Goal: Transaction & Acquisition: Purchase product/service

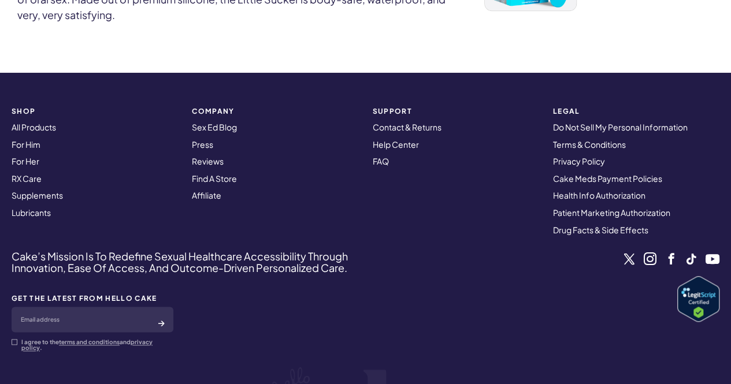
scroll to position [658, 0]
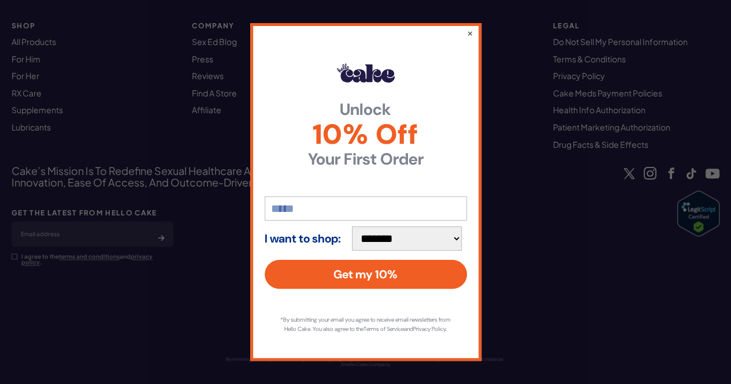
drag, startPoint x: 736, startPoint y: 56, endPoint x: 739, endPoint y: 270, distance: 214.4
click at [471, 28] on button "×" at bounding box center [470, 33] width 6 height 12
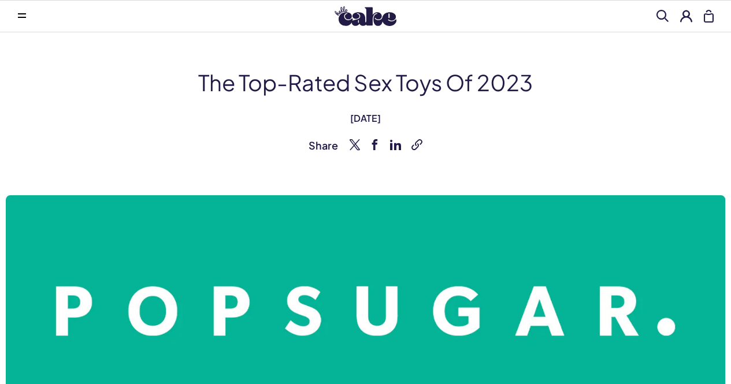
scroll to position [0, 0]
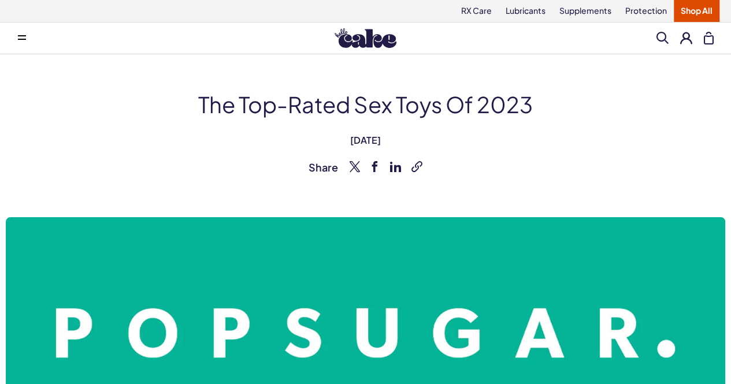
click at [470, 6] on link "RX Care" at bounding box center [476, 11] width 44 height 22
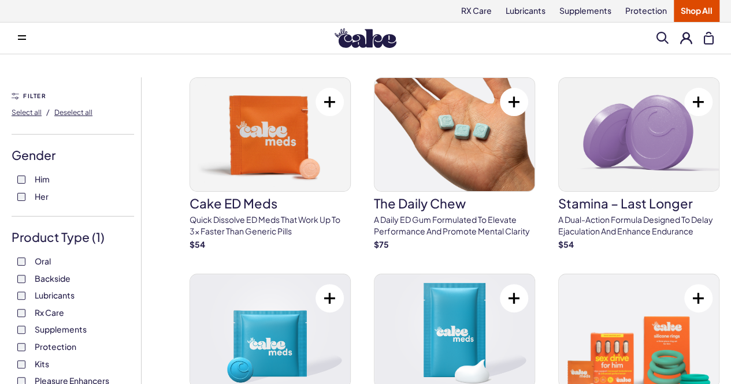
click at [26, 35] on button at bounding box center [21, 38] width 23 height 23
